Goal: Task Accomplishment & Management: Use online tool/utility

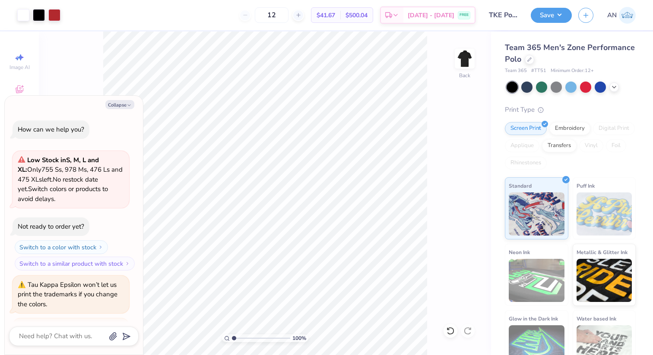
scroll to position [130, 0]
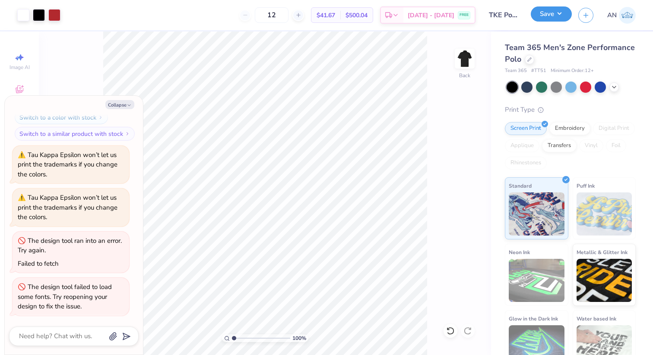
click at [561, 19] on button "Save" at bounding box center [551, 13] width 41 height 15
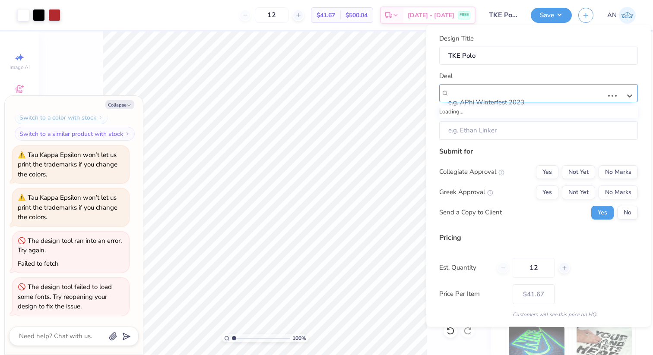
click at [475, 96] on div at bounding box center [526, 91] width 155 height 12
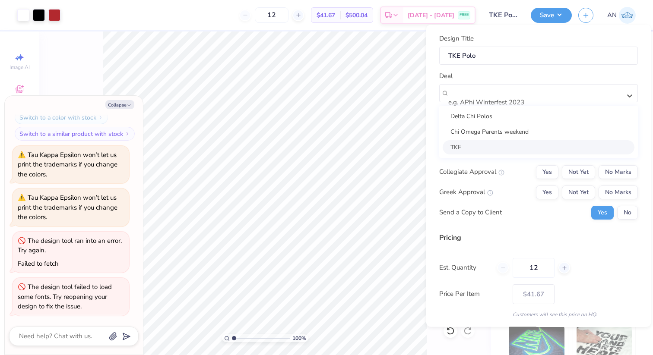
click at [469, 141] on div "TKE" at bounding box center [539, 147] width 192 height 14
type textarea "x"
type input "[PERSON_NAME] (tke)"
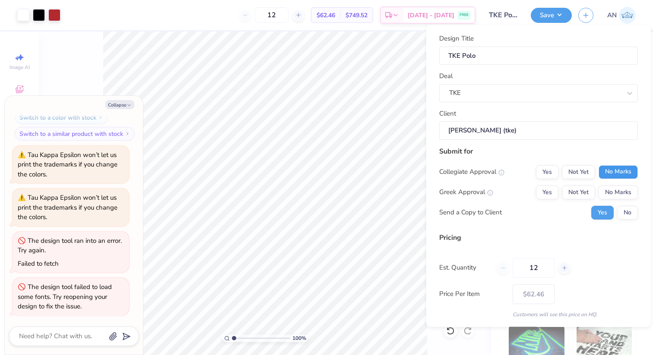
click at [611, 170] on button "No Marks" at bounding box center [617, 172] width 39 height 14
click at [573, 193] on button "Not Yet" at bounding box center [578, 192] width 33 height 14
type input "$48.68"
click at [550, 189] on button "Yes" at bounding box center [547, 192] width 22 height 14
click at [566, 190] on button "Not Yet" at bounding box center [578, 192] width 33 height 14
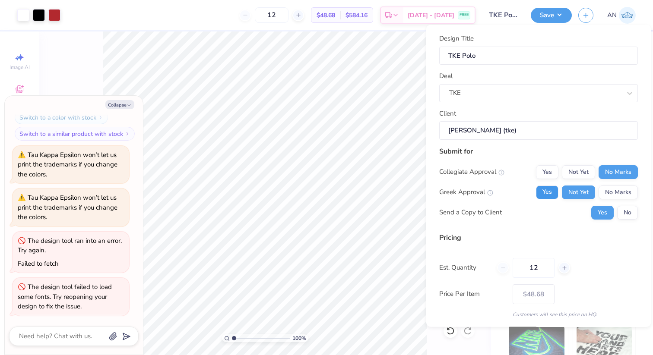
click at [555, 190] on button "Yes" at bounding box center [547, 192] width 22 height 14
click at [573, 190] on button "Not Yet" at bounding box center [578, 192] width 33 height 14
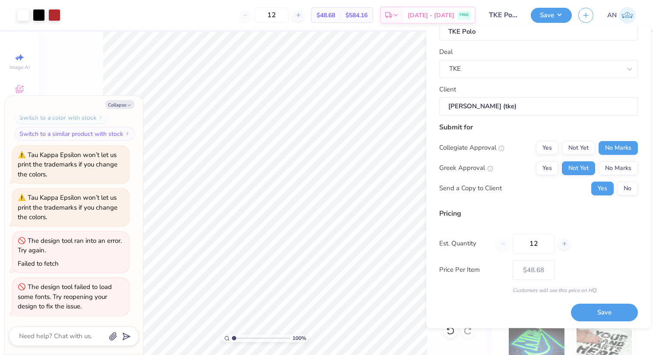
scroll to position [27, 0]
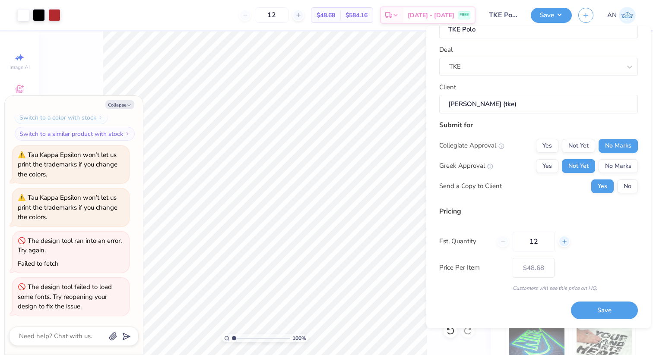
click at [560, 245] on div at bounding box center [564, 242] width 12 height 12
type input "13"
type input "$47.33"
click at [288, 12] on input "13" at bounding box center [272, 15] width 34 height 16
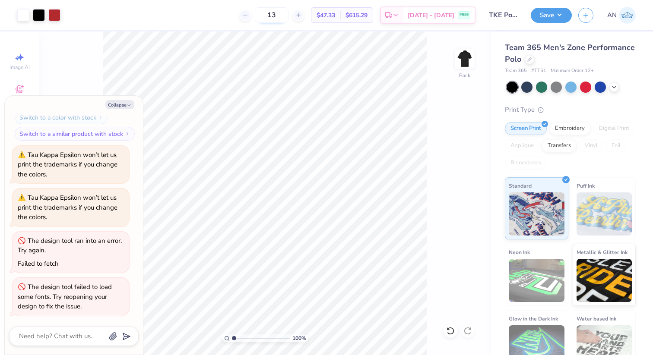
click at [288, 12] on input "13" at bounding box center [272, 15] width 34 height 16
type input "50"
click at [550, 15] on button "Save" at bounding box center [551, 13] width 41 height 15
type textarea "x"
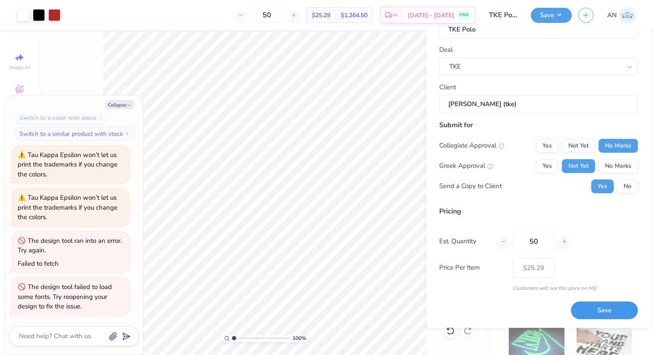
click at [599, 314] on button "Save" at bounding box center [604, 311] width 67 height 18
type input "$25.29"
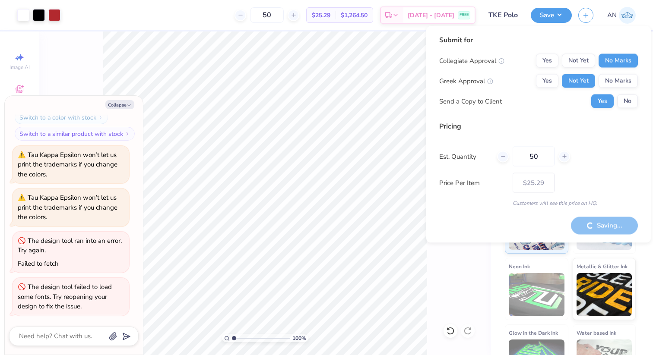
type textarea "x"
type input "$21.65"
type textarea "x"
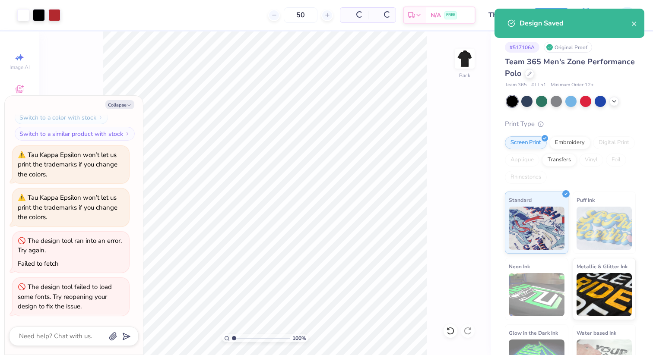
type input "$25.29"
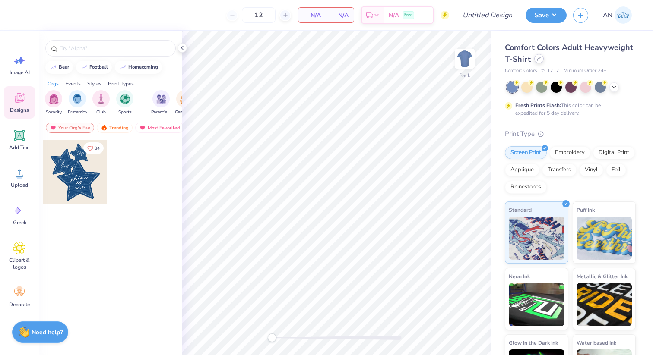
click at [536, 62] on div at bounding box center [538, 58] width 9 height 9
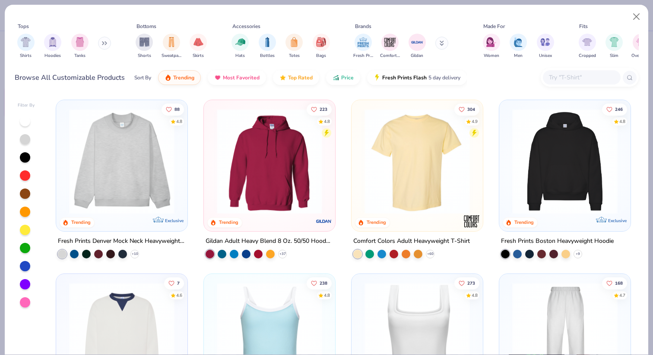
click at [549, 82] on input "text" at bounding box center [581, 78] width 66 height 10
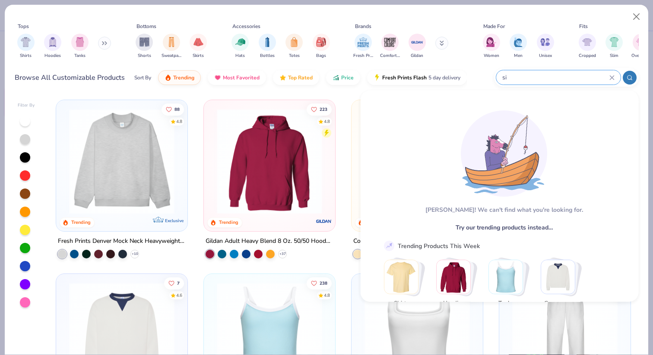
type input "s"
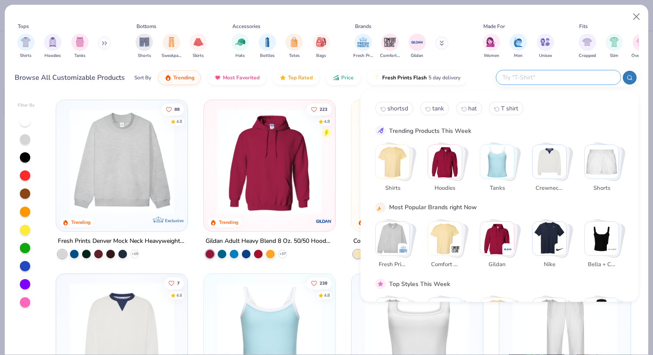
click at [103, 45] on button at bounding box center [104, 43] width 13 height 13
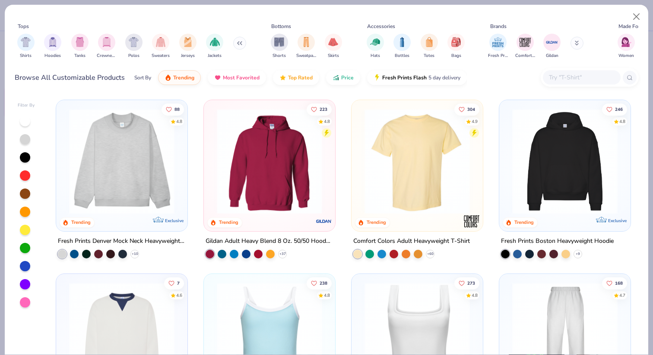
click at [239, 45] on button at bounding box center [239, 43] width 13 height 13
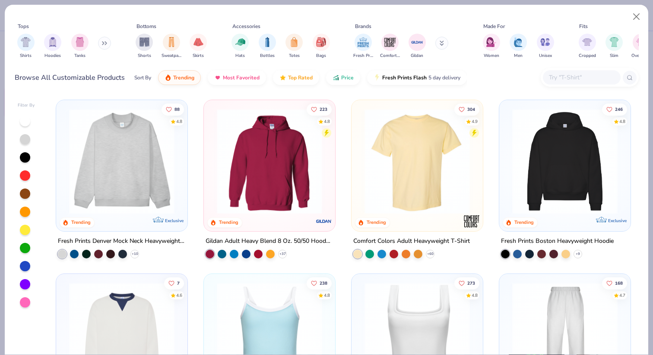
click at [588, 73] on input "text" at bounding box center [581, 78] width 66 height 10
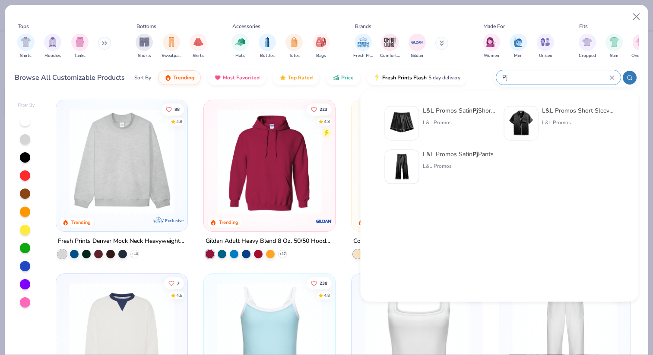
type input "P"
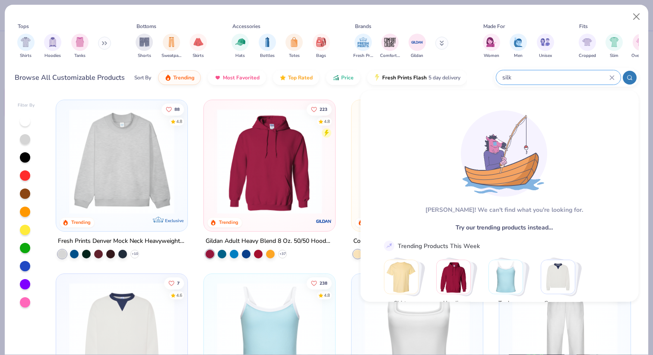
type input "silk"
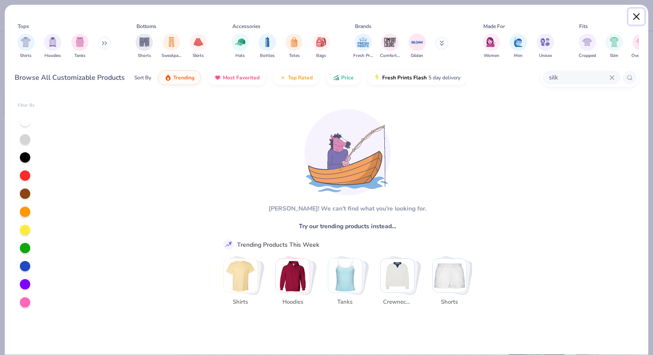
click at [637, 14] on button "Close" at bounding box center [636, 17] width 16 height 16
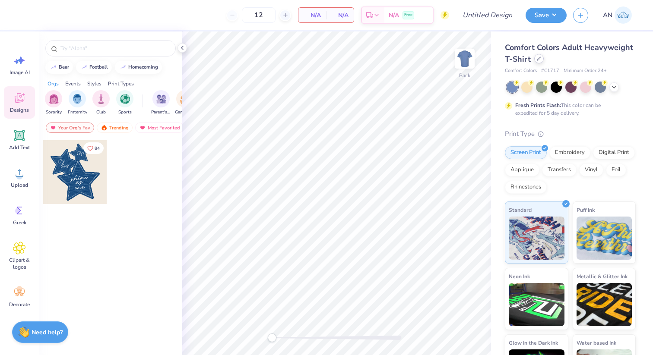
click at [538, 57] on div at bounding box center [538, 58] width 9 height 9
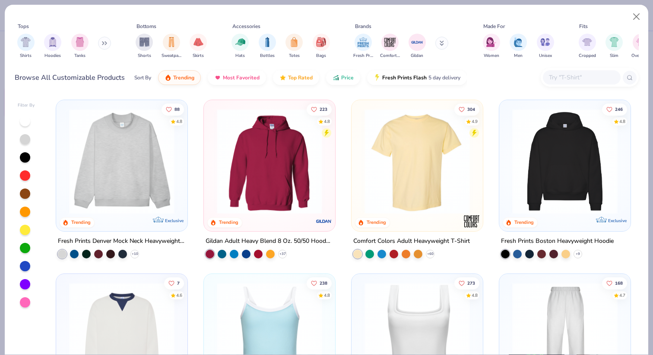
click at [569, 77] on input "text" at bounding box center [581, 78] width 66 height 10
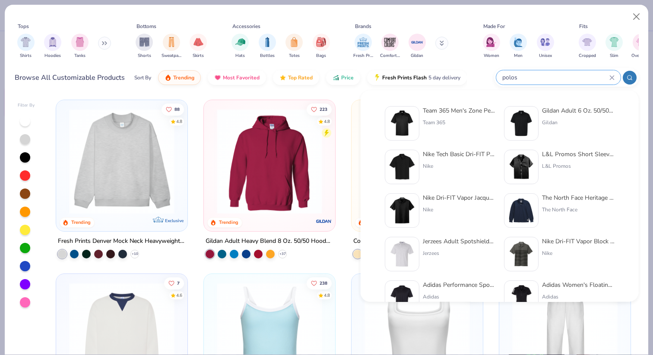
type input "polos"
click at [449, 152] on div "Nike Tech Basic Dri-FIT Polo" at bounding box center [459, 154] width 73 height 9
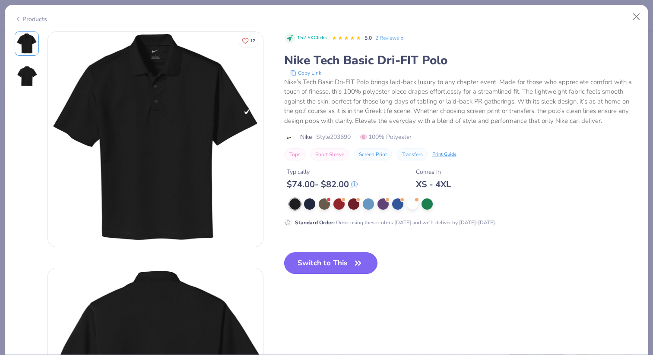
click at [316, 256] on button "Switch to This" at bounding box center [331, 264] width 94 height 22
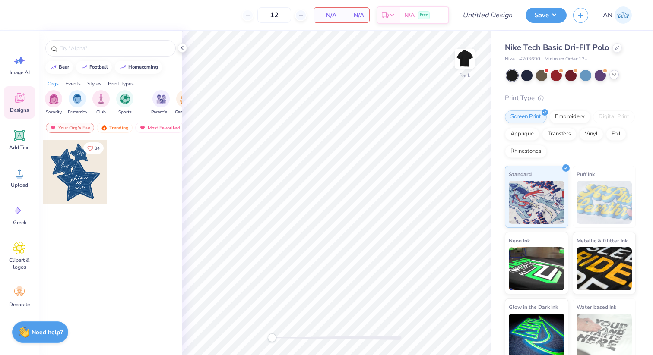
click at [611, 77] on icon at bounding box center [614, 74] width 7 height 7
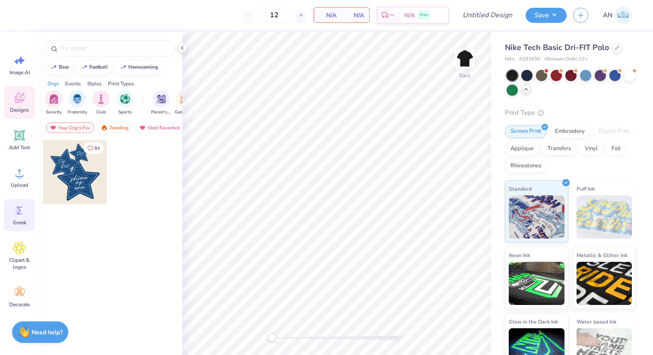
click at [23, 207] on icon at bounding box center [19, 210] width 13 height 13
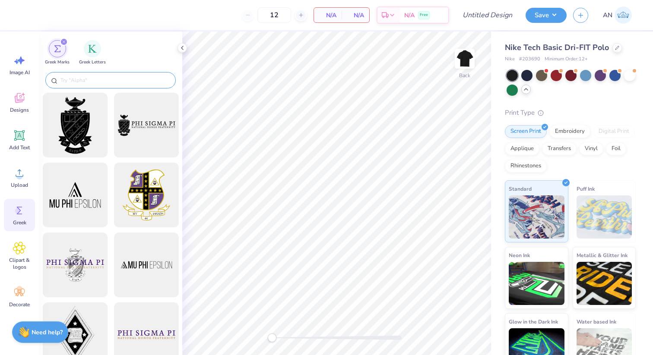
click at [76, 82] on input "text" at bounding box center [115, 80] width 111 height 9
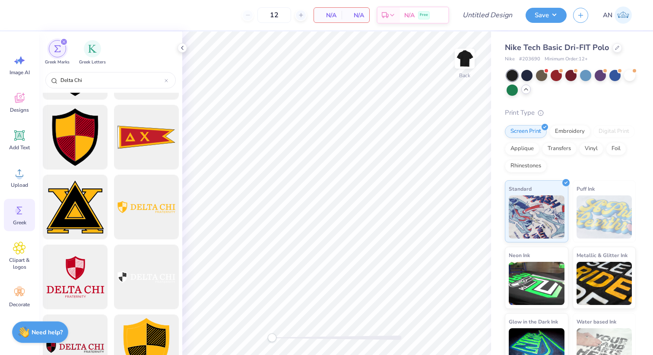
scroll to position [785, 0]
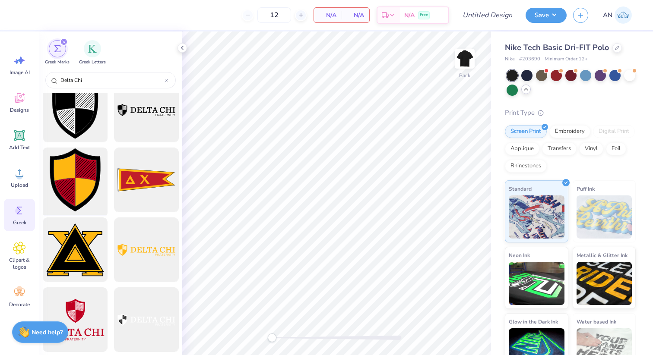
type input "Delta Chi"
click at [70, 153] on div at bounding box center [74, 180] width 71 height 71
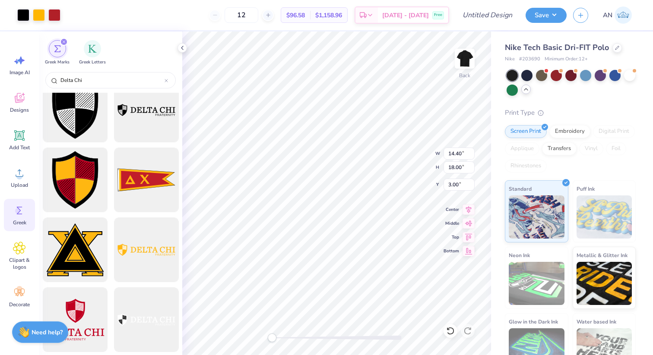
type input "2.32"
type input "2.91"
type input "18.09"
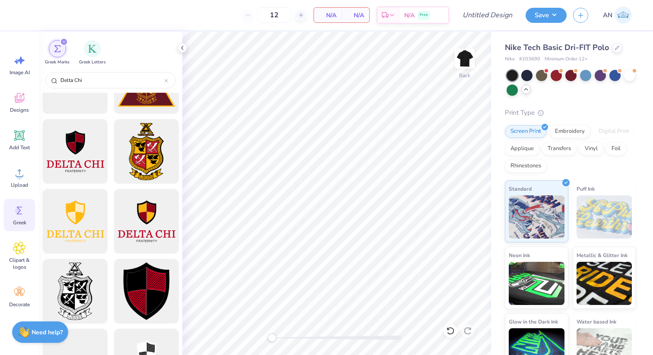
scroll to position [460, 0]
